Goal: Find specific page/section: Find specific page/section

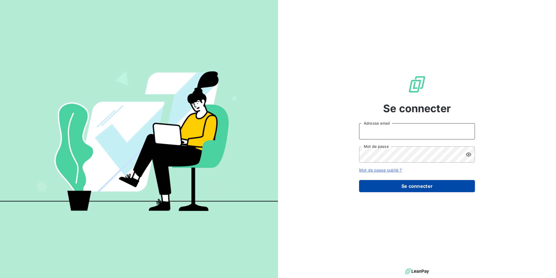
type input "[EMAIL_ADDRESS][DOMAIN_NAME]"
click at [417, 192] on button "Se connecter" at bounding box center [417, 186] width 116 height 12
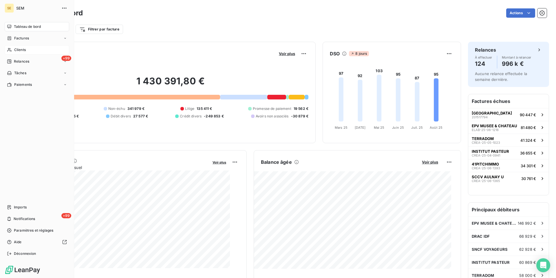
click at [24, 52] on span "Clients" at bounding box center [20, 49] width 12 height 5
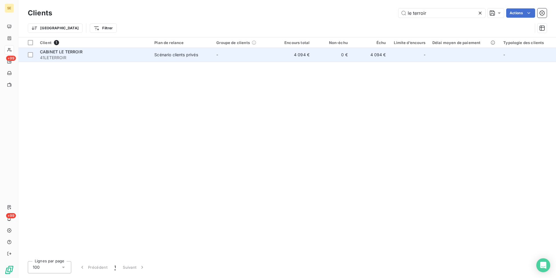
type input "le terroir"
click at [198, 58] on div "Scénario clients privés" at bounding box center [175, 55] width 43 height 6
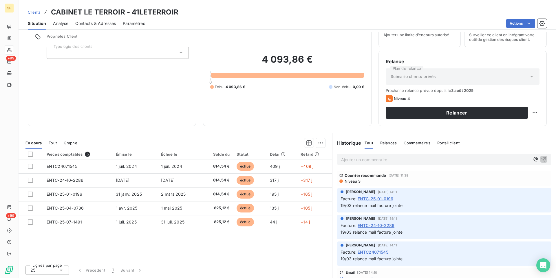
scroll to position [54, 0]
click at [365, 163] on p "Ajouter un commentaire ﻿" at bounding box center [435, 159] width 189 height 7
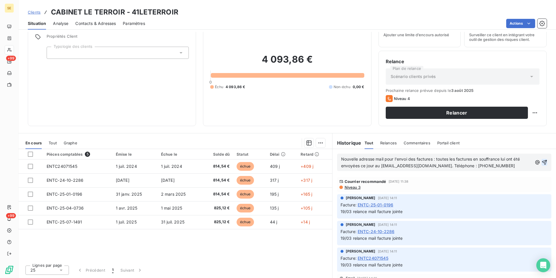
click at [542, 165] on icon "button" at bounding box center [544, 162] width 5 height 5
